Goal: Find specific page/section

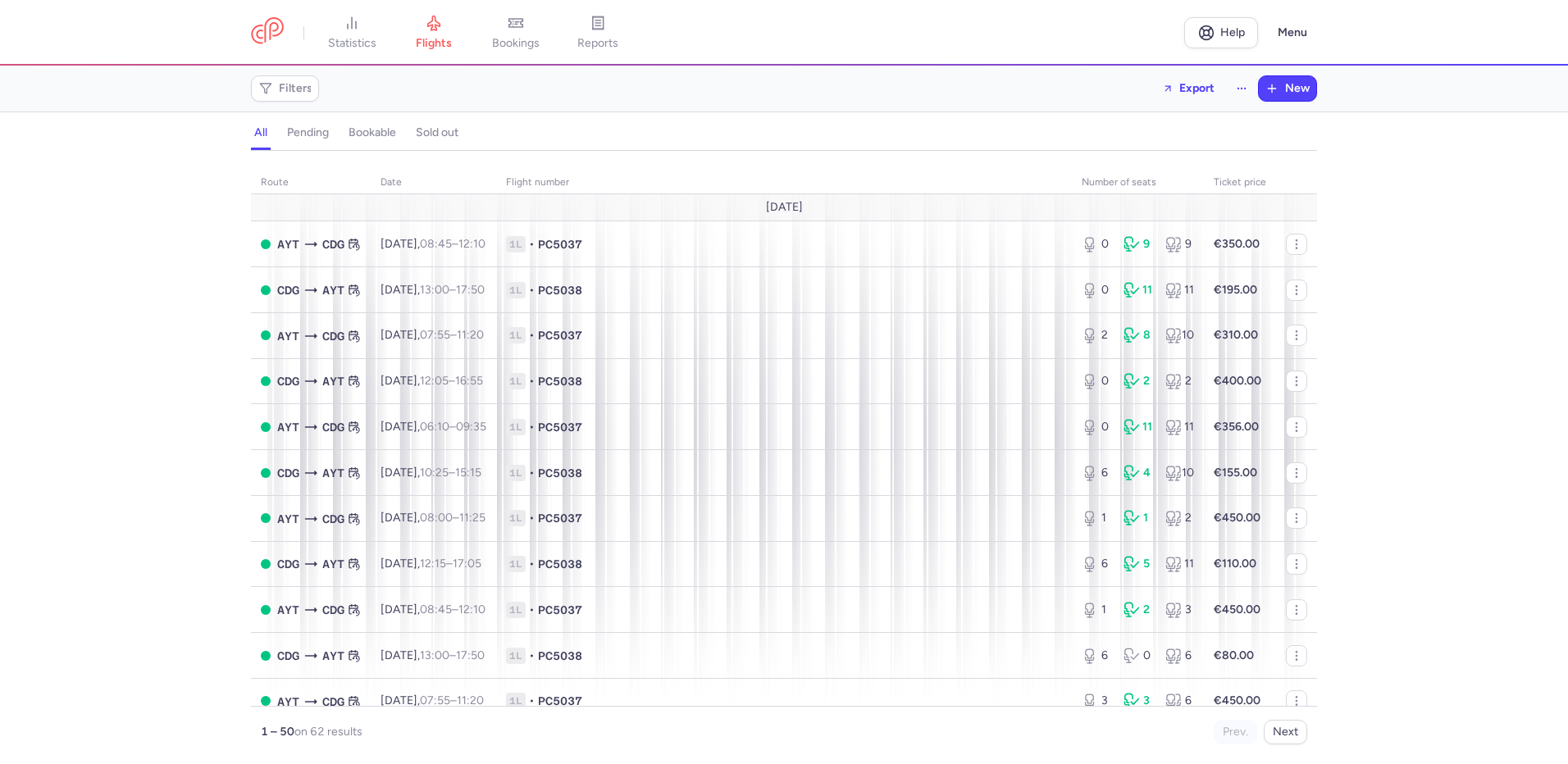
drag, startPoint x: 602, startPoint y: 24, endPoint x: 651, endPoint y: 63, distance: 62.6
click at [603, 24] on icon at bounding box center [598, 22] width 16 height 16
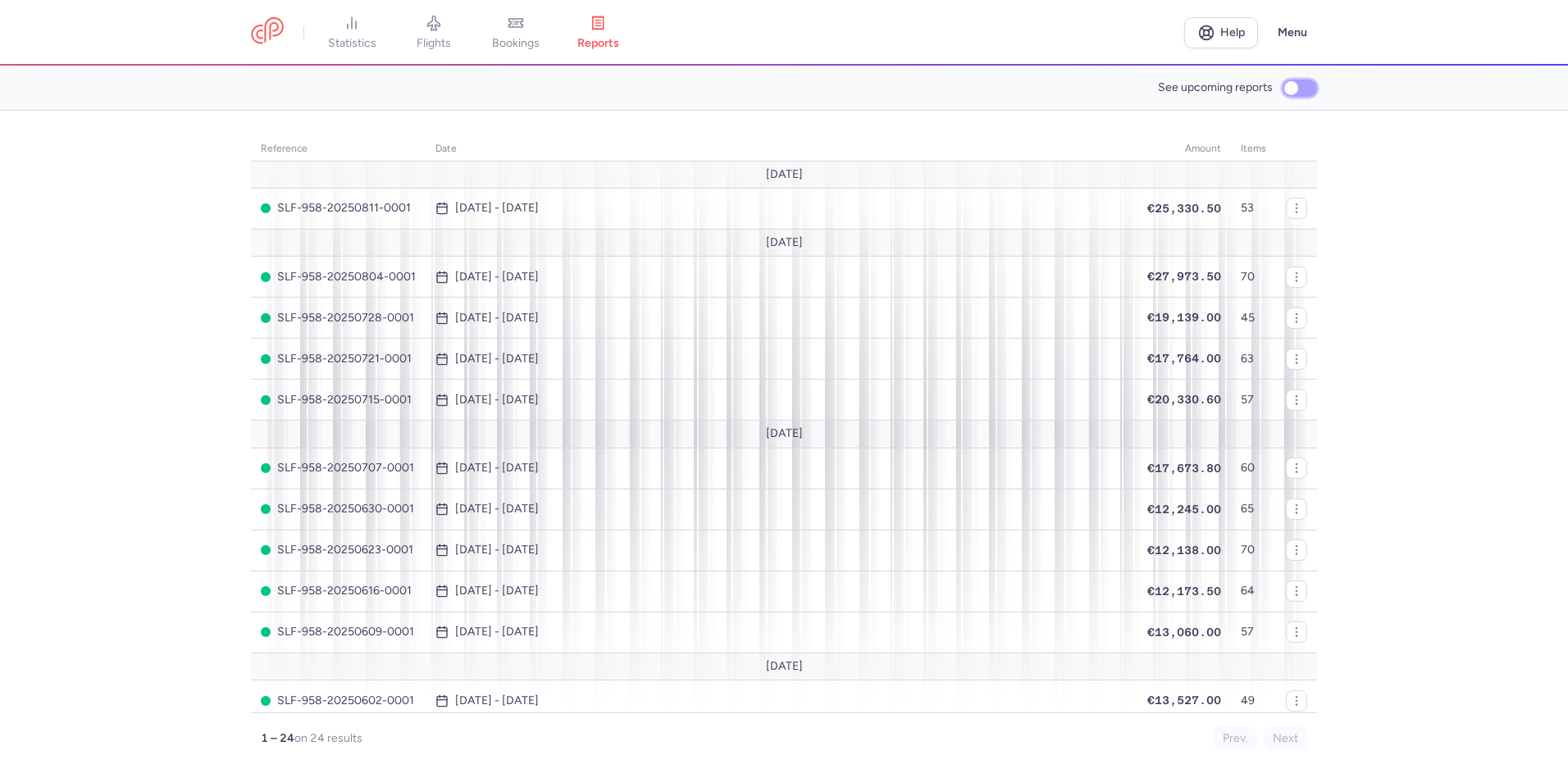
click at [1299, 89] on input "See upcoming reports" at bounding box center [1299, 88] width 34 height 17
checkbox input "true"
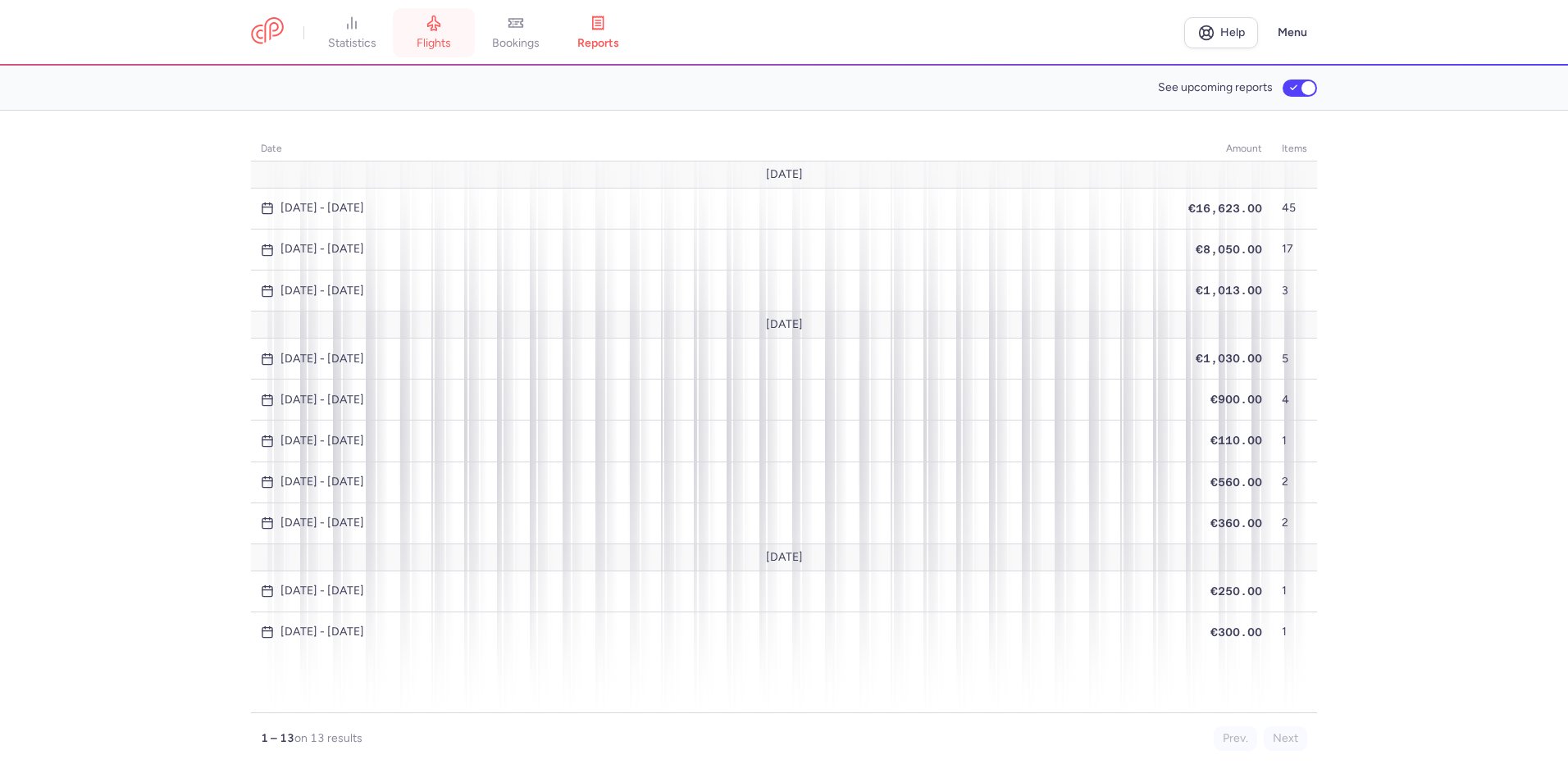
click at [442, 26] on icon at bounding box center [434, 22] width 16 height 16
